Goal: Find specific page/section: Find specific page/section

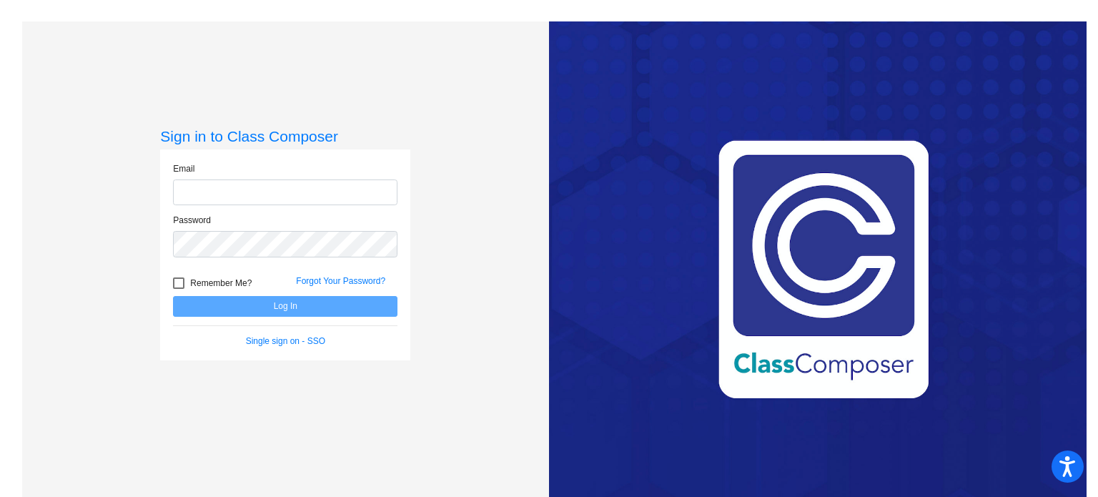
type input "h"
type input "[EMAIL_ADDRESS][DOMAIN_NAME]"
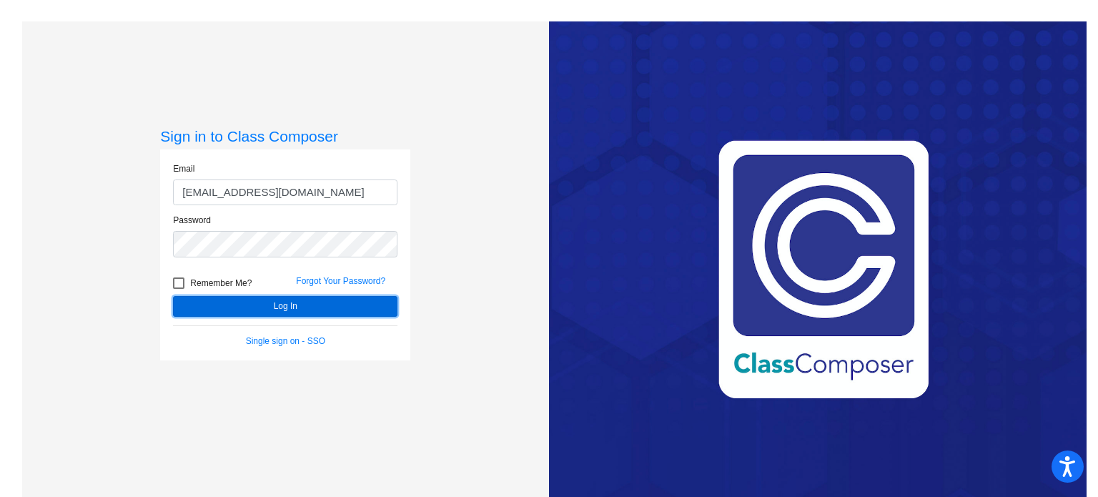
click at [332, 307] on button "Log In" at bounding box center [285, 306] width 224 height 21
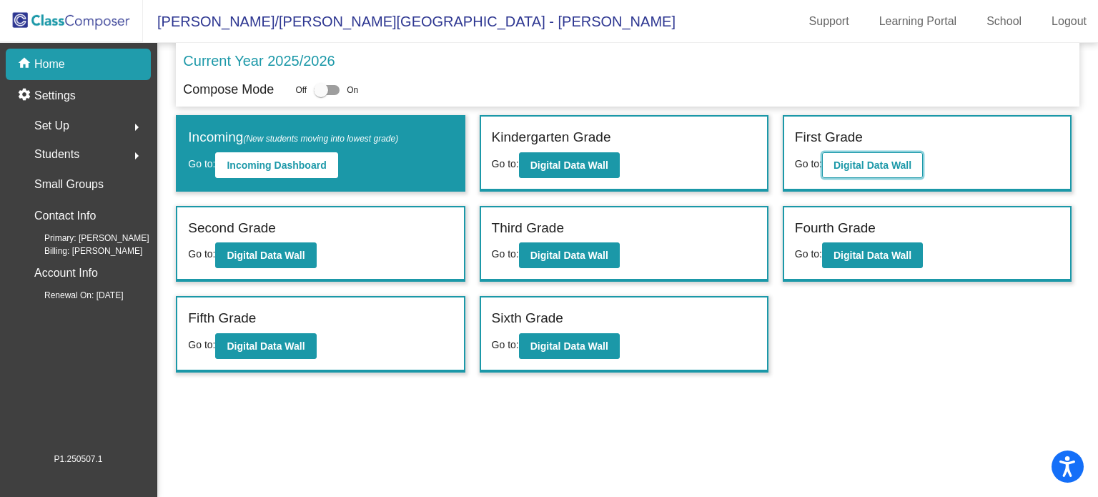
click at [829, 155] on button "Digital Data Wall" at bounding box center [872, 165] width 101 height 26
click at [366, 231] on div "Second Grade" at bounding box center [320, 230] width 265 height 25
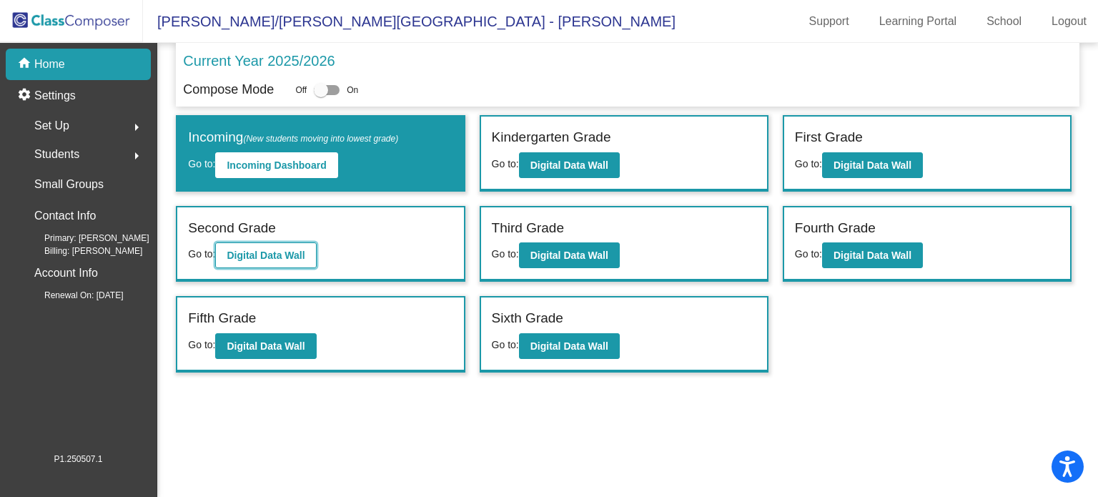
click at [297, 255] on b "Digital Data Wall" at bounding box center [266, 254] width 78 height 11
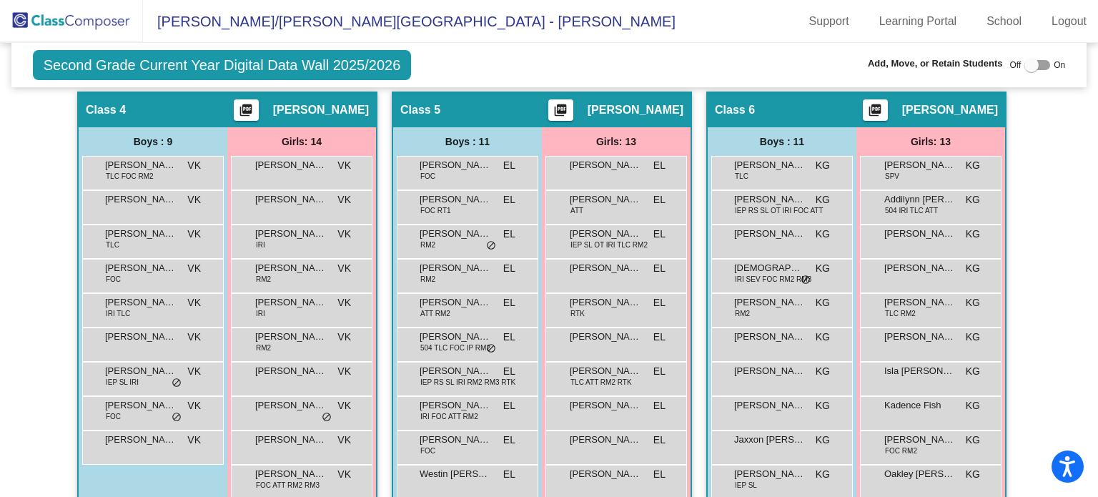
scroll to position [949, 0]
